Goal: Information Seeking & Learning: Compare options

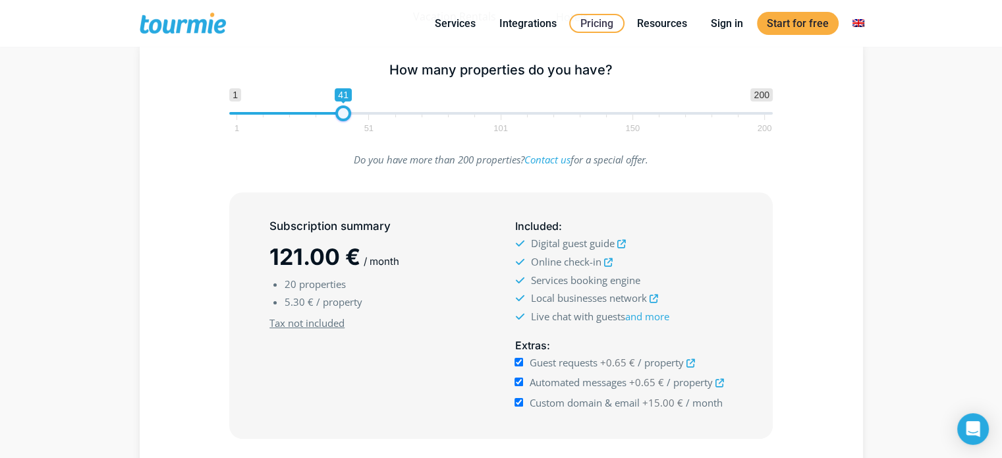
type input "47"
drag, startPoint x: 291, startPoint y: 115, endPoint x: 362, endPoint y: 115, distance: 71.2
click at [362, 115] on span at bounding box center [359, 113] width 16 height 16
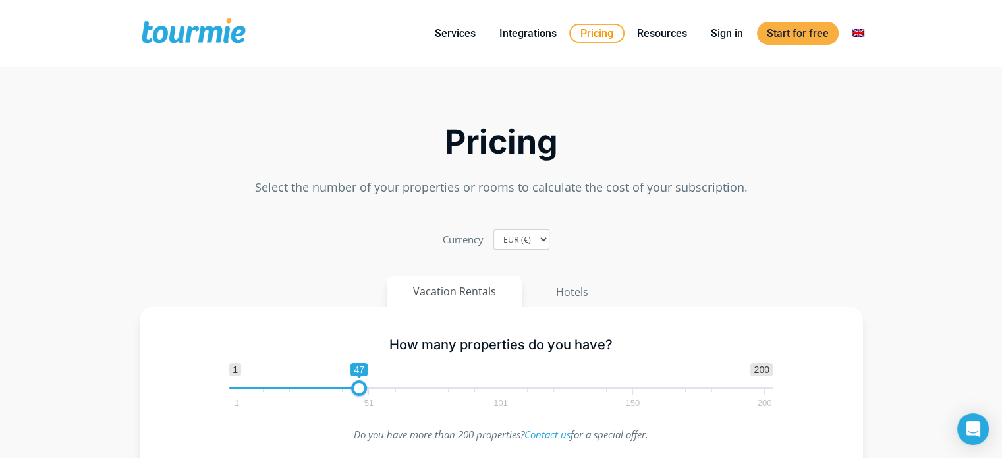
click at [599, 27] on link "Pricing" at bounding box center [596, 33] width 55 height 19
click at [575, 292] on button "Hotels" at bounding box center [572, 292] width 86 height 32
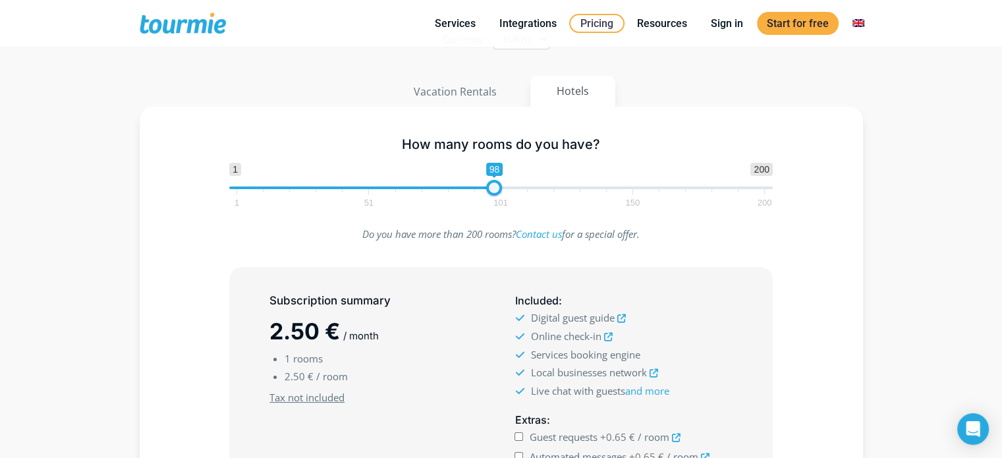
type input "99"
drag, startPoint x: 240, startPoint y: 189, endPoint x: 499, endPoint y: 196, distance: 259.0
click at [499, 196] on span "1 200 0 0 99 1 51 101 150 200" at bounding box center [501, 184] width 544 height 43
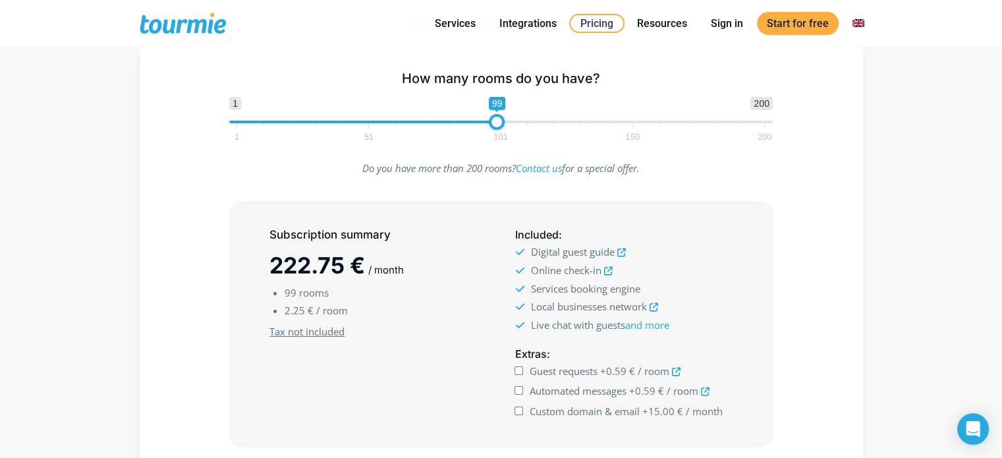
scroll to position [200, 0]
click at [521, 370] on input "Guest requests +0.59 € / room" at bounding box center [519, 370] width 9 height 9
checkbox input "true"
click at [519, 389] on input "Automated messages +0.59 € / room" at bounding box center [519, 389] width 9 height 9
checkbox input "true"
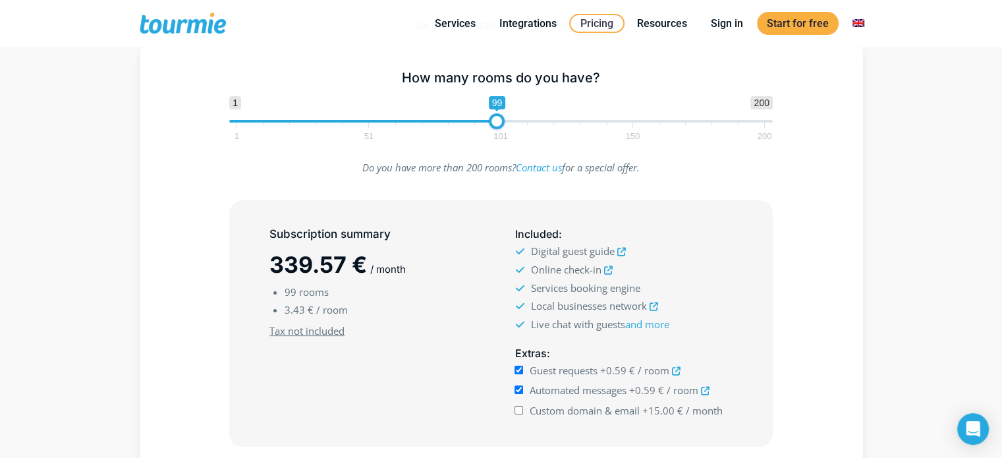
click at [518, 407] on input "Custom domain & email +15.00 € / month" at bounding box center [519, 410] width 9 height 9
checkbox input "true"
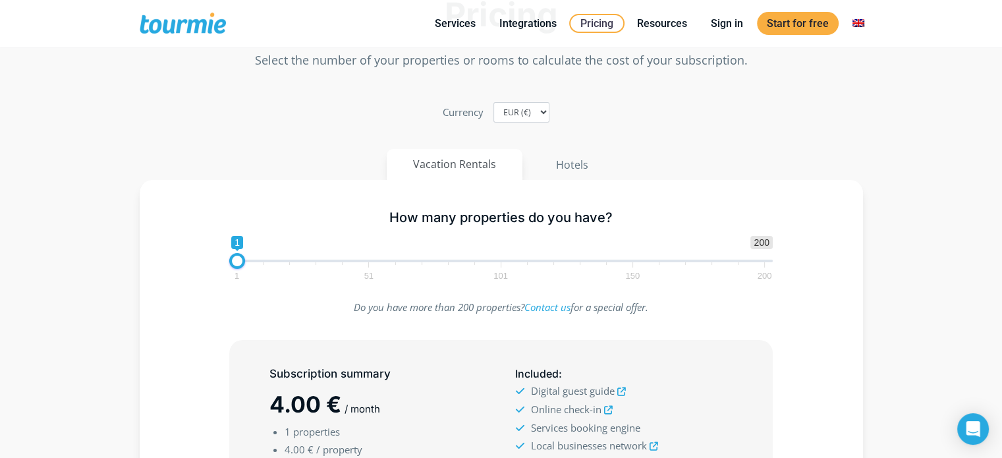
scroll to position [132, 0]
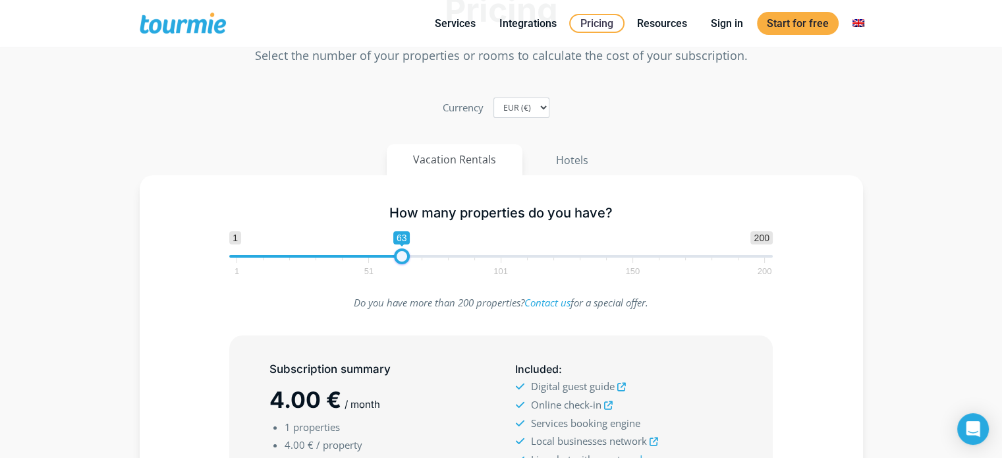
type input "64"
drag, startPoint x: 240, startPoint y: 254, endPoint x: 406, endPoint y: 262, distance: 166.2
click at [406, 262] on span at bounding box center [405, 256] width 16 height 16
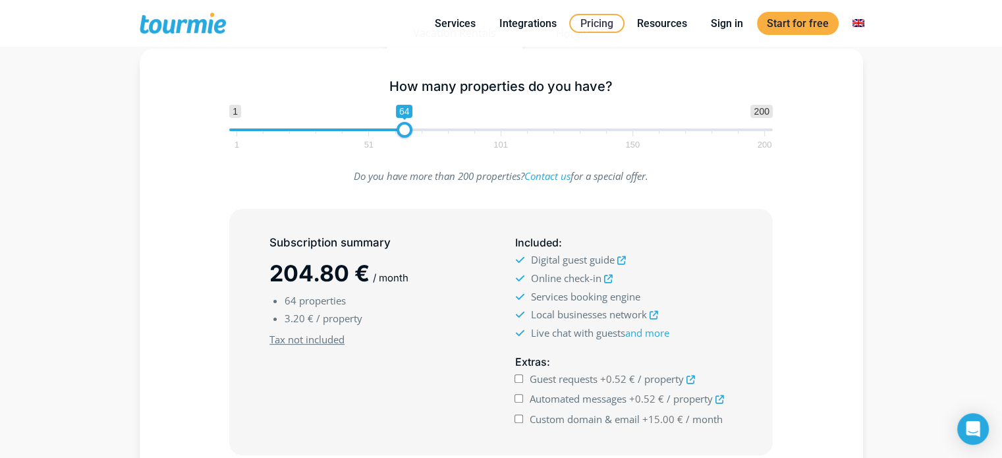
scroll to position [266, 0]
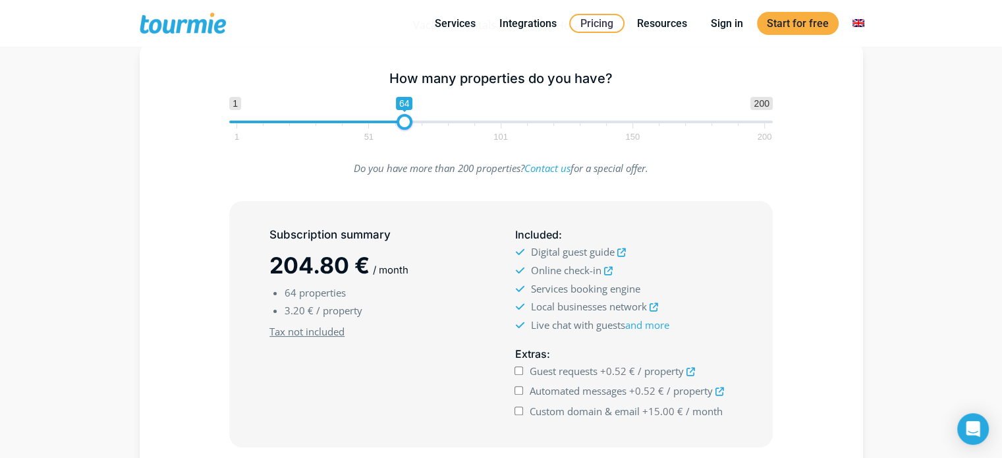
click at [518, 366] on input "Guest requests +0.52 € / property" at bounding box center [519, 370] width 9 height 9
checkbox input "true"
click at [518, 390] on input "Automated messages +0.52 € / property" at bounding box center [519, 390] width 9 height 9
checkbox input "true"
click at [519, 407] on input "Custom domain & email +15.00 € / month" at bounding box center [519, 411] width 9 height 9
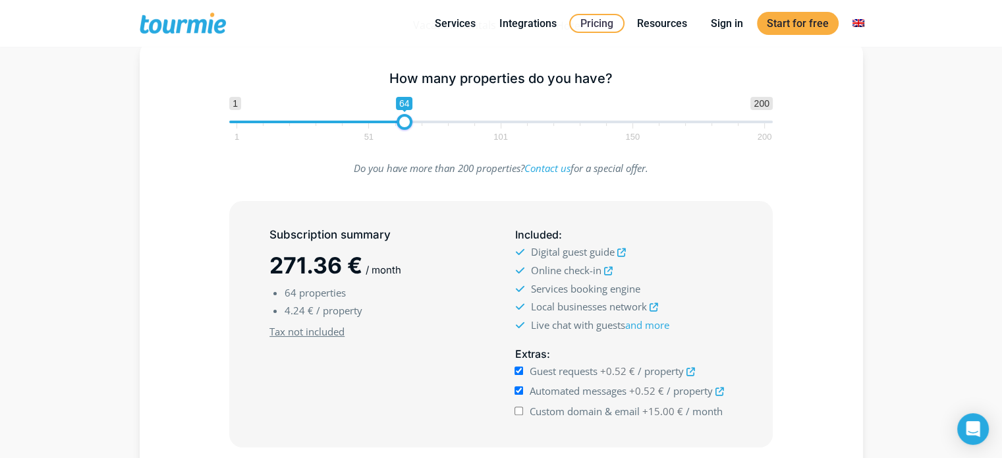
checkbox input "true"
click at [519, 369] on input "Guest requests +0.52 € / property" at bounding box center [519, 370] width 9 height 9
checkbox input "false"
click at [519, 389] on input "Automated messages +0.52 € / property" at bounding box center [519, 390] width 9 height 9
checkbox input "false"
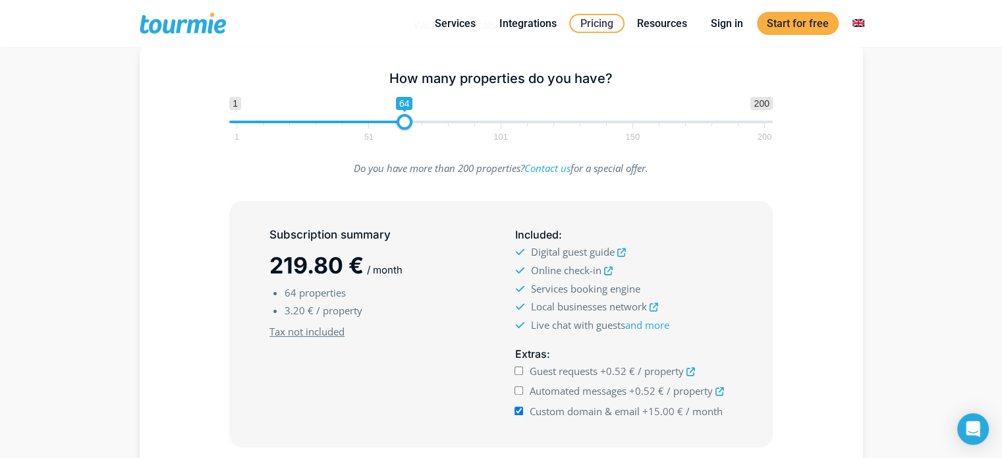
click at [517, 409] on input "Custom domain & email +15.00 € / month" at bounding box center [519, 411] width 9 height 9
checkbox input "true"
click at [519, 368] on input "Guest requests +0.52 € / property" at bounding box center [519, 370] width 9 height 9
checkbox input "true"
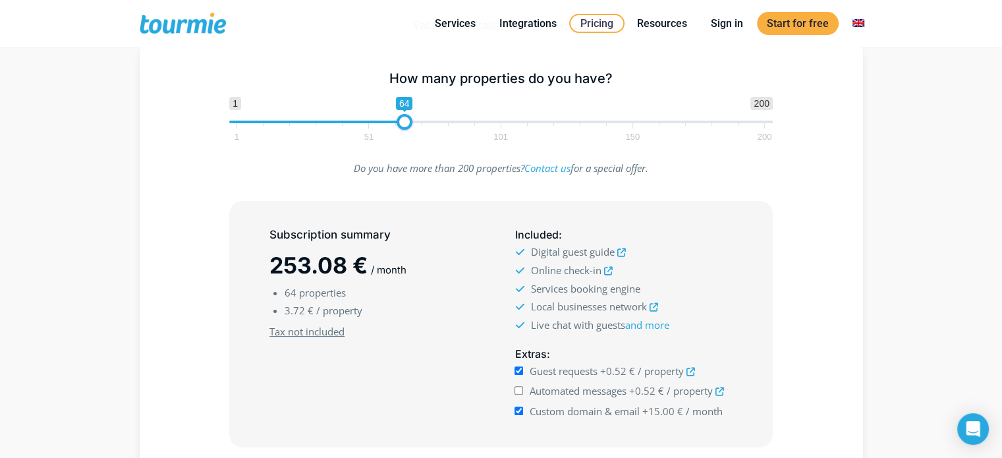
click at [518, 387] on input "Automated messages +0.52 € / property" at bounding box center [519, 390] width 9 height 9
checkbox input "true"
click at [516, 409] on input "Custom domain & email +15.00 € / month" at bounding box center [519, 411] width 9 height 9
checkbox input "false"
click at [308, 329] on u "Tax not included" at bounding box center [307, 331] width 75 height 13
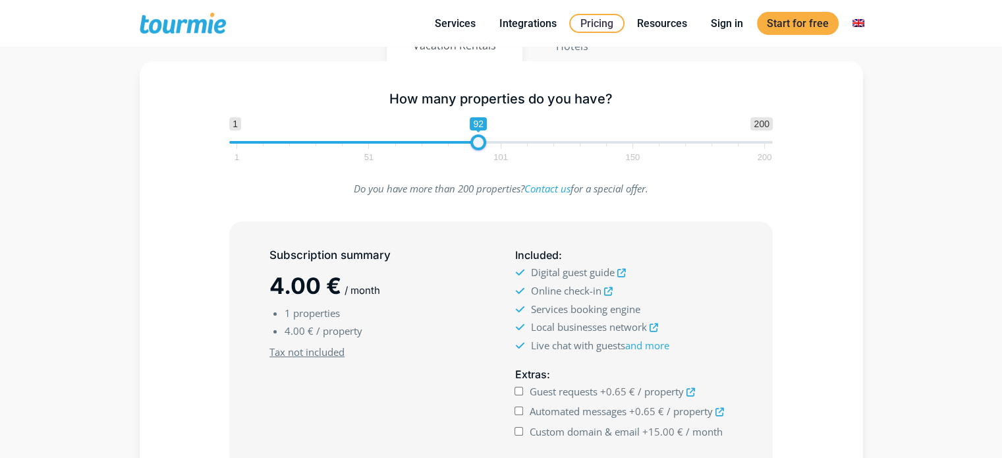
scroll to position [200, 0]
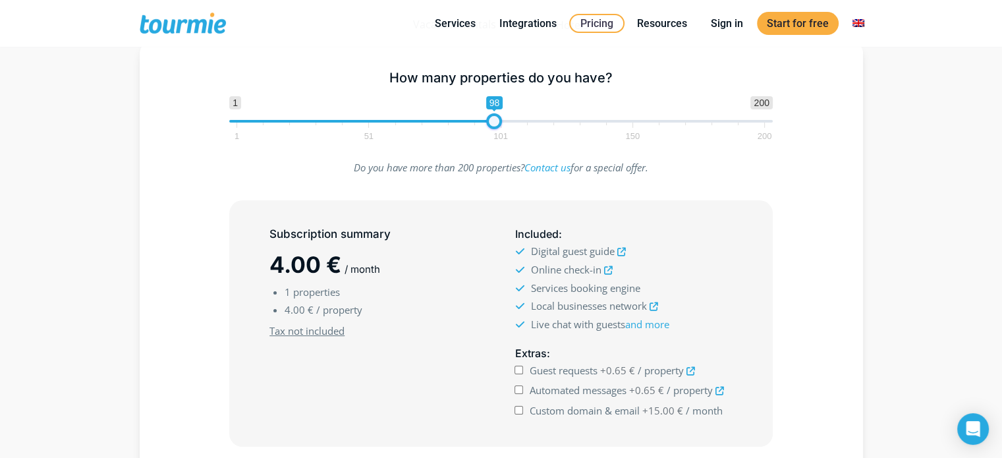
drag, startPoint x: 239, startPoint y: 140, endPoint x: 496, endPoint y: 166, distance: 258.3
click at [496, 166] on div "How many properties do you have? 1 200 0 0 98 1 51 101 150 200 98 Do you have m…" at bounding box center [502, 303] width 724 height 526
type input "99"
click at [496, 122] on span at bounding box center [497, 121] width 16 height 16
click at [521, 368] on input "Guest requests +0.52 € / property" at bounding box center [519, 370] width 9 height 9
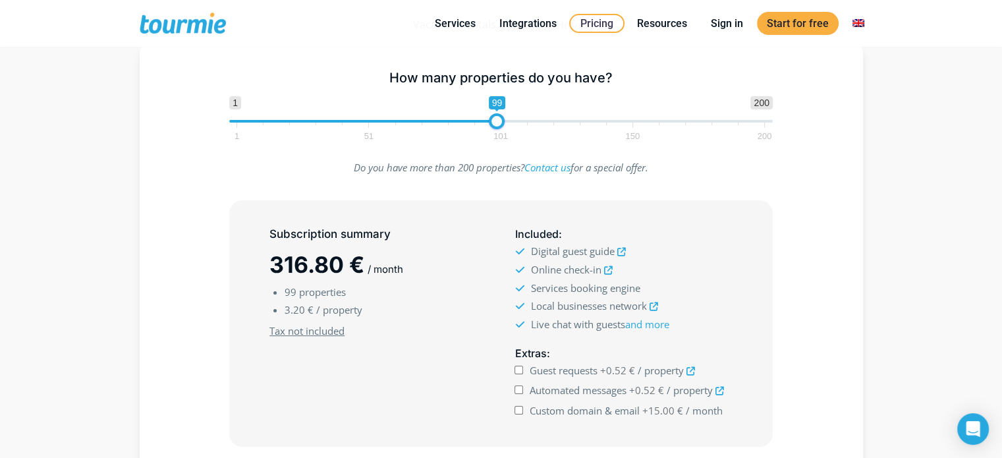
checkbox input "true"
click at [519, 386] on input "Automated messages +0.52 € / property" at bounding box center [519, 389] width 9 height 9
checkbox input "true"
click at [517, 410] on input "Custom domain & email +15.00 € / month" at bounding box center [519, 410] width 9 height 9
click at [517, 409] on input "Custom domain & email +15.00 € / month" at bounding box center [519, 410] width 9 height 9
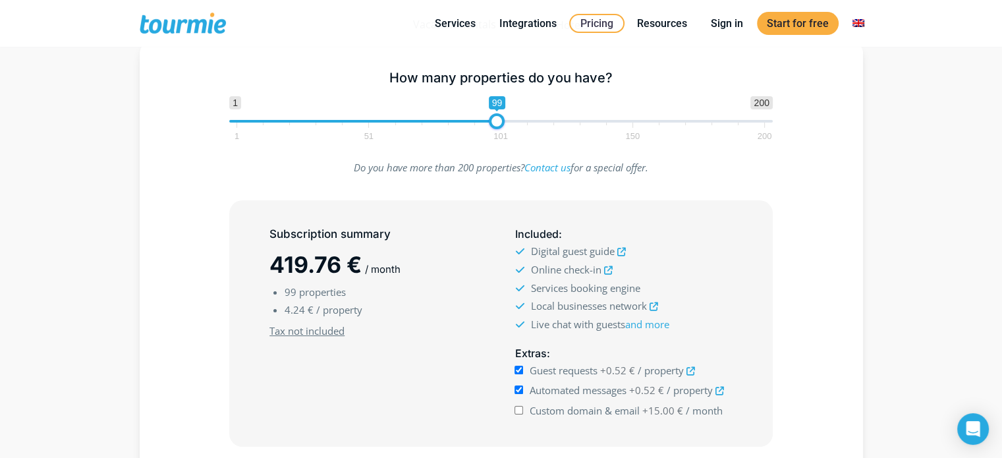
click at [517, 409] on input "Custom domain & email +15.00 € / month" at bounding box center [519, 410] width 9 height 9
checkbox input "true"
drag, startPoint x: 495, startPoint y: 120, endPoint x: 321, endPoint y: 129, distance: 174.2
click at [321, 128] on span "1 200 0 0 49 1 51 101 150 200" at bounding box center [501, 117] width 544 height 43
drag, startPoint x: 322, startPoint y: 130, endPoint x: 266, endPoint y: 142, distance: 57.3
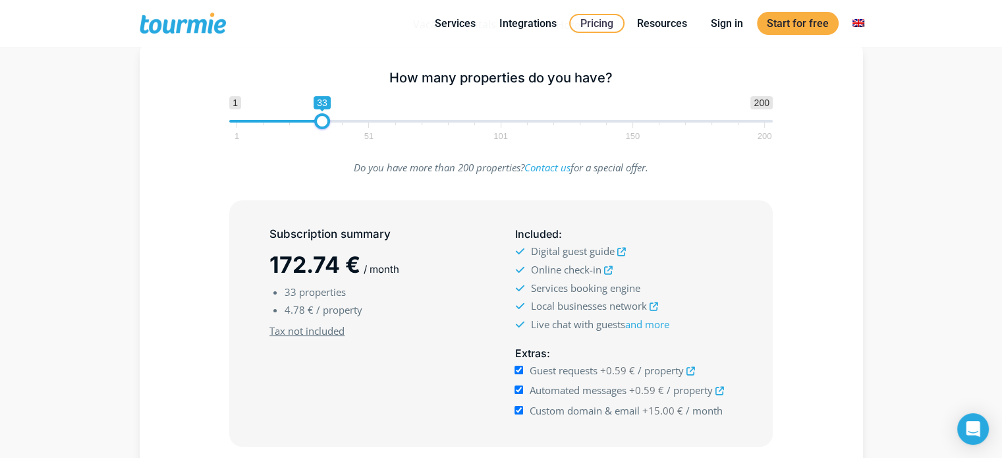
click at [266, 142] on div "How many properties do you have? 1 200 0 0 33 1 51 101 150 200 33" at bounding box center [500, 103] width 571 height 86
drag, startPoint x: 319, startPoint y: 120, endPoint x: 277, endPoint y: 121, distance: 41.5
click at [277, 121] on span at bounding box center [283, 121] width 16 height 16
drag, startPoint x: 279, startPoint y: 122, endPoint x: 404, endPoint y: 131, distance: 124.9
click at [404, 131] on span "1 200 0 0 39 1 51 101 150 200" at bounding box center [501, 117] width 544 height 43
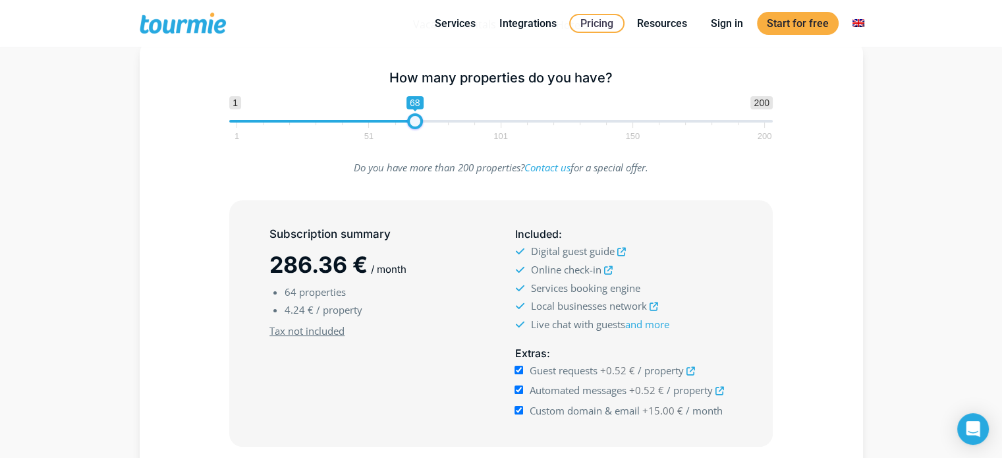
drag, startPoint x: 406, startPoint y: 126, endPoint x: 445, endPoint y: 130, distance: 39.7
click at [445, 130] on span "1 200 0 0 68 1 51 101 150 200" at bounding box center [501, 117] width 544 height 43
drag, startPoint x: 451, startPoint y: 127, endPoint x: 476, endPoint y: 128, distance: 25.7
click at [476, 128] on span at bounding box center [476, 121] width 16 height 16
type input "99"
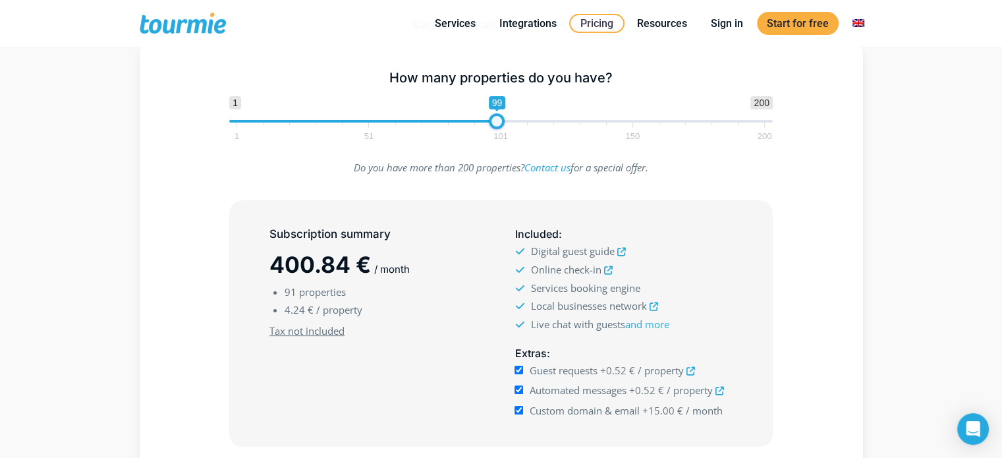
drag, startPoint x: 480, startPoint y: 126, endPoint x: 499, endPoint y: 127, distance: 19.2
click at [499, 127] on span at bounding box center [497, 121] width 16 height 16
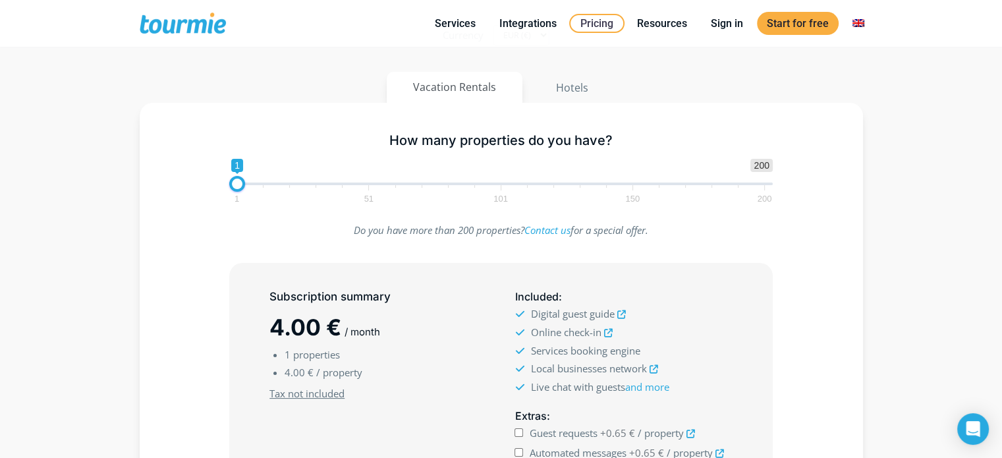
scroll to position [136, 0]
click at [567, 84] on button "Hotels" at bounding box center [572, 89] width 86 height 32
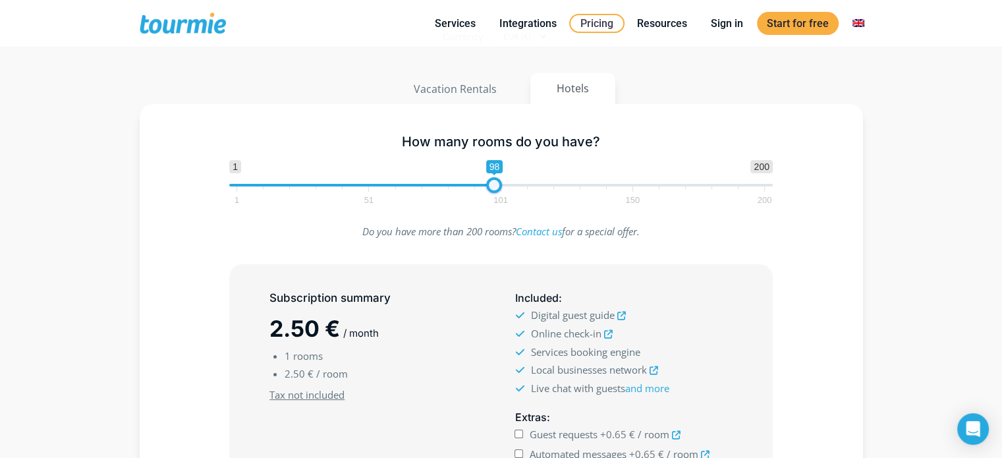
type input "99"
drag, startPoint x: 240, startPoint y: 186, endPoint x: 499, endPoint y: 187, distance: 259.0
click at [499, 187] on span at bounding box center [497, 185] width 16 height 16
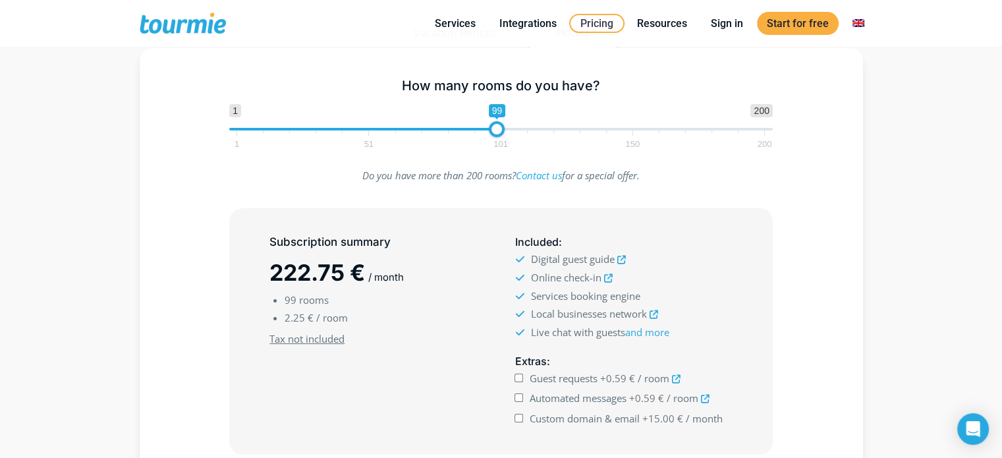
scroll to position [202, 0]
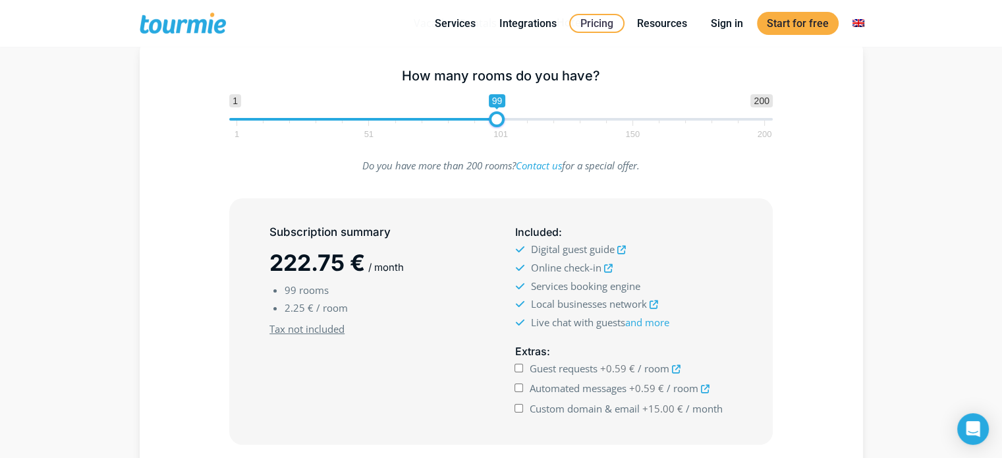
click at [519, 366] on input "Guest requests +0.59 € / room" at bounding box center [519, 368] width 9 height 9
checkbox input "true"
click at [517, 384] on input "Automated messages +0.59 € / room" at bounding box center [519, 388] width 9 height 9
checkbox input "true"
click at [517, 404] on input "Custom domain & email +15.00 € / month" at bounding box center [519, 408] width 9 height 9
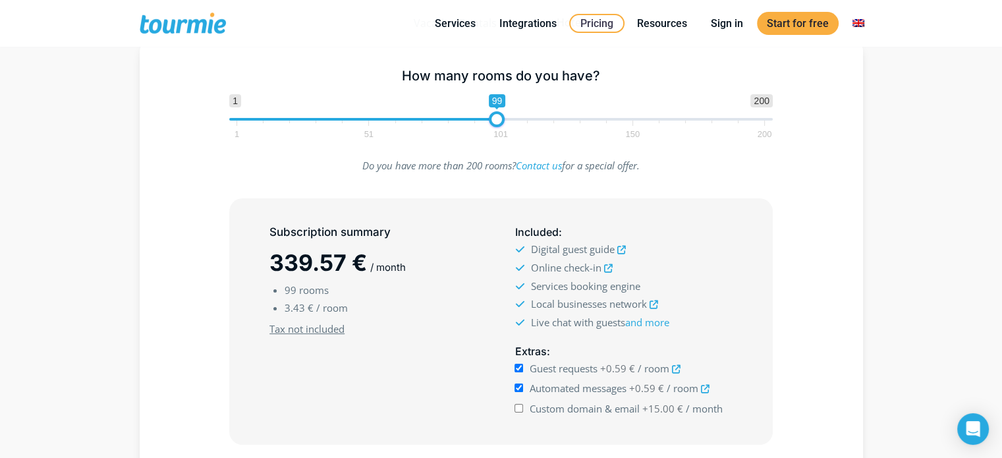
checkbox input "true"
click at [519, 364] on input "Guest requests +0.59 € / room" at bounding box center [519, 368] width 9 height 9
checkbox input "false"
click at [519, 388] on input "Automated messages +0.59 € / room" at bounding box center [519, 388] width 9 height 9
checkbox input "false"
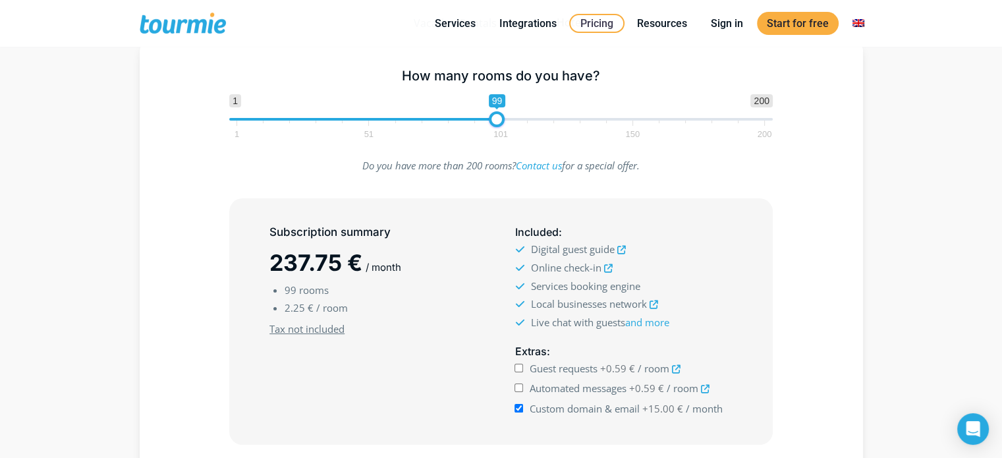
click at [518, 366] on input "Guest requests +0.59 € / room" at bounding box center [519, 368] width 9 height 9
checkbox input "true"
click at [521, 387] on input "Automated messages +0.59 € / room" at bounding box center [519, 388] width 9 height 9
checkbox input "true"
click at [521, 405] on input "Custom domain & email +15.00 € / month" at bounding box center [519, 408] width 9 height 9
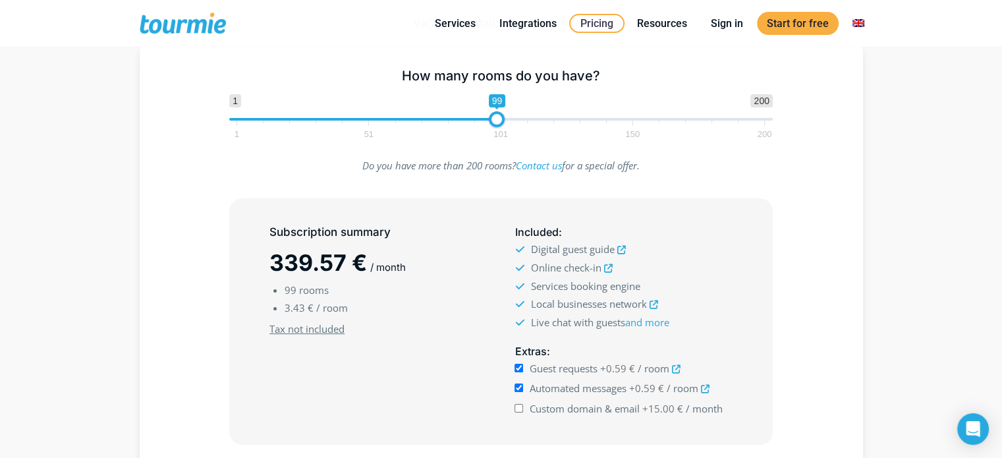
click at [521, 405] on input "Custom domain & email +15.00 € / month" at bounding box center [519, 408] width 9 height 9
checkbox input "true"
